Goal: Task Accomplishment & Management: Use online tool/utility

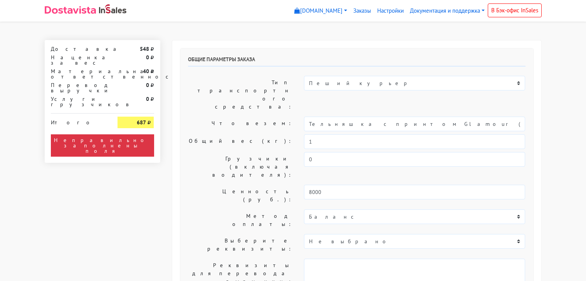
select select "12:00"
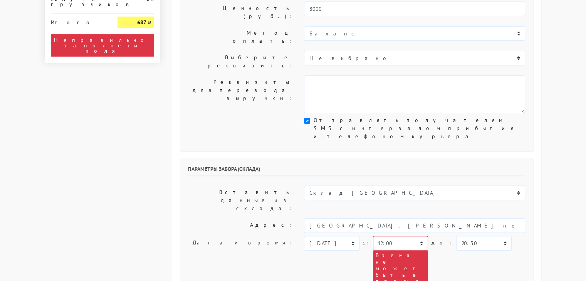
scroll to position [193, 0]
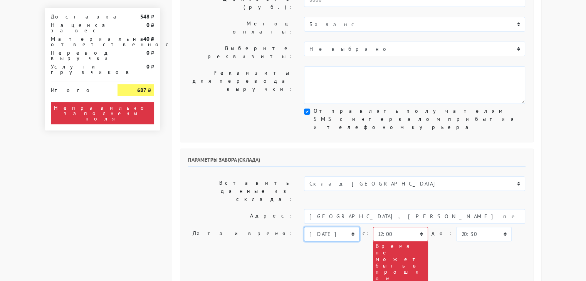
click at [353, 227] on select "[DATE] [DATE] [DATE] [DATE] [DATE] [DATE] [DATE] [DATE] [DATE]" at bounding box center [331, 234] width 55 height 15
select select "[DATE]"
click at [304, 227] on select "[DATE] [DATE] [DATE] [DATE] [DATE] [DATE] [DATE] [DATE] [DATE]" at bounding box center [331, 234] width 55 height 15
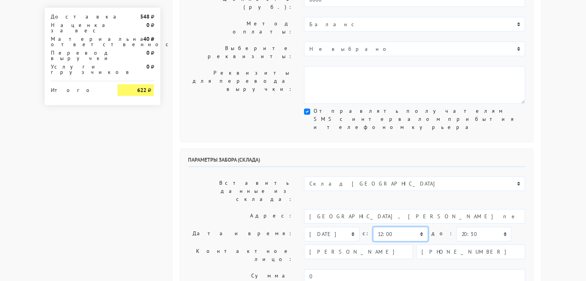
click at [418, 227] on select "00:00 00:30 01:00 01:30 02:00 02:30 03:00 03:30 04:00 04:30 05:00 05:30 06:00 0…" at bounding box center [400, 234] width 55 height 15
select select "13:00"
click at [373, 227] on select "00:00 00:30 01:00 01:30 02:00 02:30 03:00 03:30 04:00 04:30 05:00 05:30 06:00 0…" at bounding box center [400, 234] width 55 height 15
click at [486, 227] on select "00:00 00:30 01:00 01:30 02:00 02:30 03:00 03:30 04:00 04:30 05:00 05:30 06:00 0…" at bounding box center [483, 234] width 55 height 15
select select "13:30"
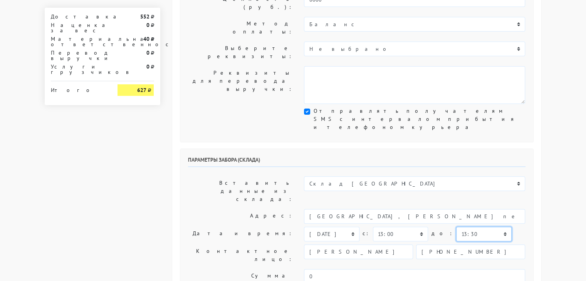
click at [456, 227] on select "00:00 00:30 01:00 01:30 02:00 02:30 03:00 03:30 04:00 04:30 05:00 05:30 06:00 0…" at bounding box center [483, 234] width 55 height 15
click at [561, 173] on body "[DOMAIN_NAME] [DOMAIN_NAME] [DOMAIN_NAME] Выйти Заказы" at bounding box center [293, 238] width 586 height 862
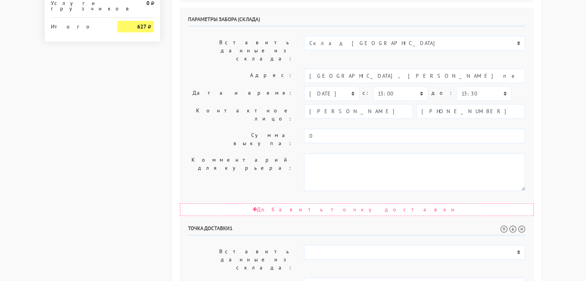
scroll to position [347, 0]
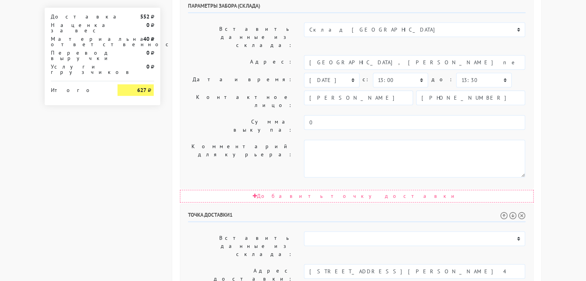
select select "16:00"
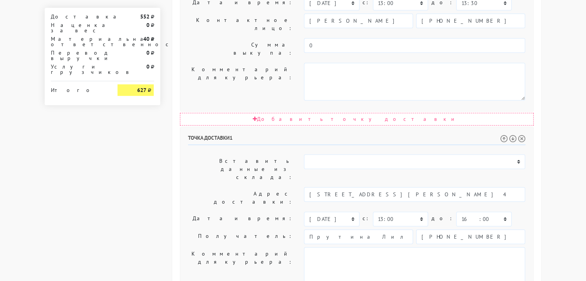
scroll to position [428, 0]
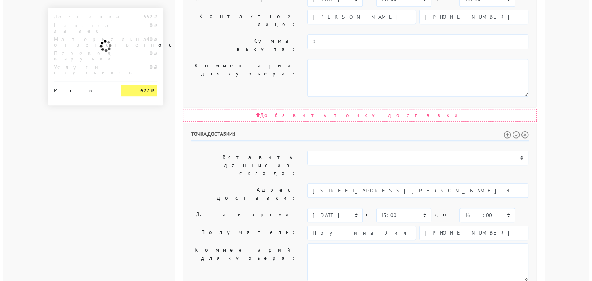
scroll to position [0, 0]
